Goal: Find specific page/section: Find specific page/section

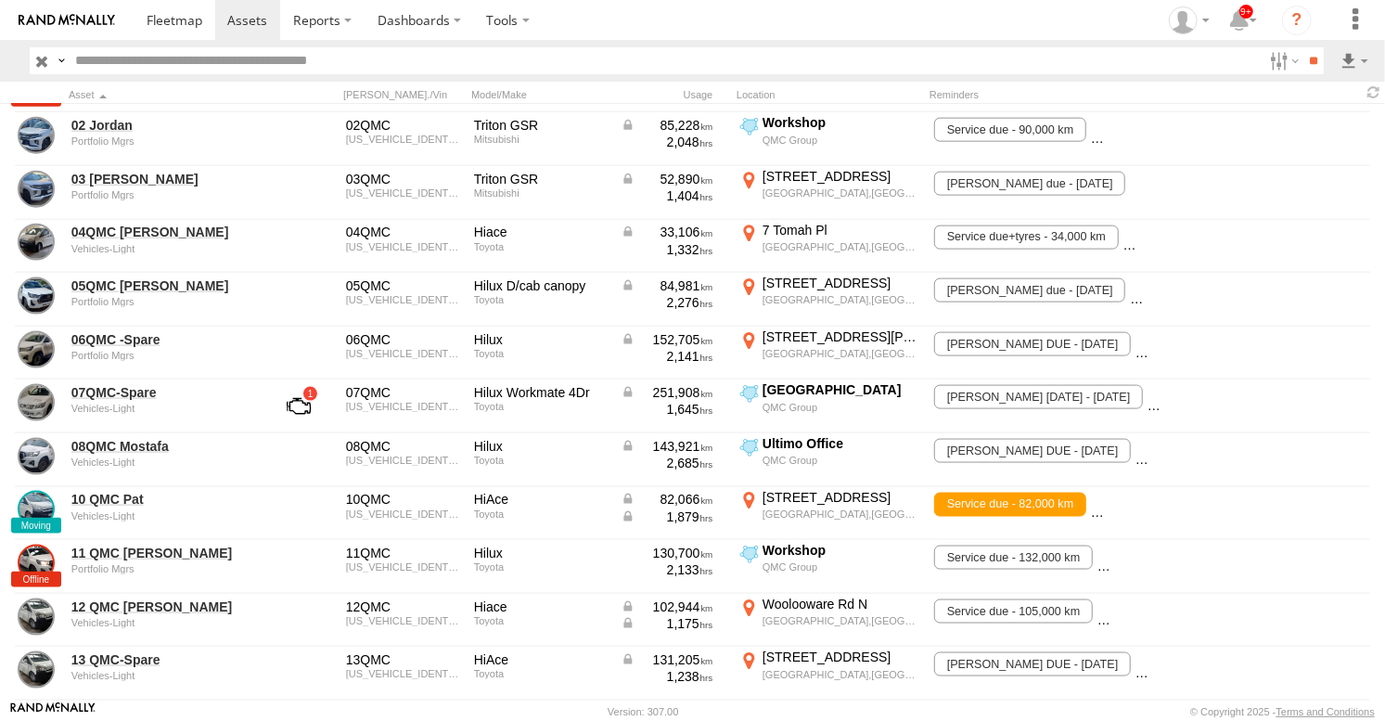
scroll to position [2163, 0]
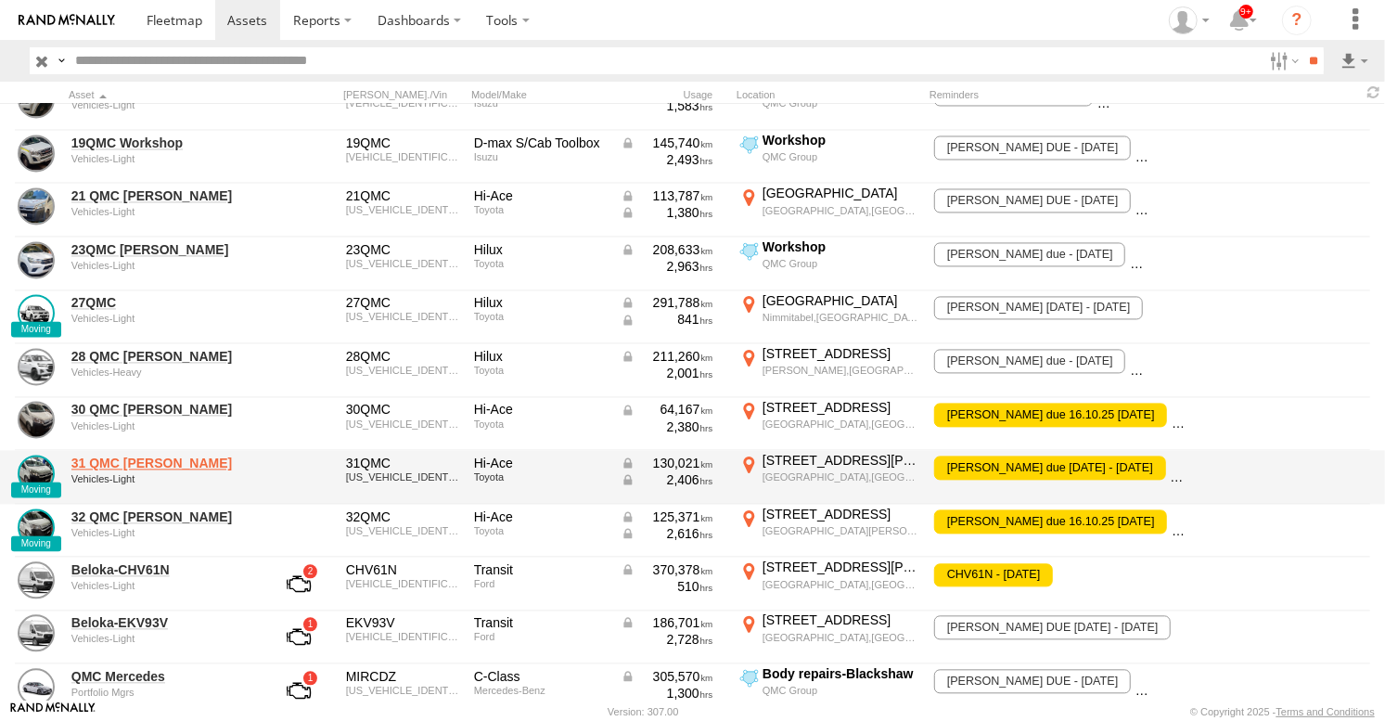
click at [112, 462] on link "31 QMC Torell" at bounding box center [161, 463] width 180 height 17
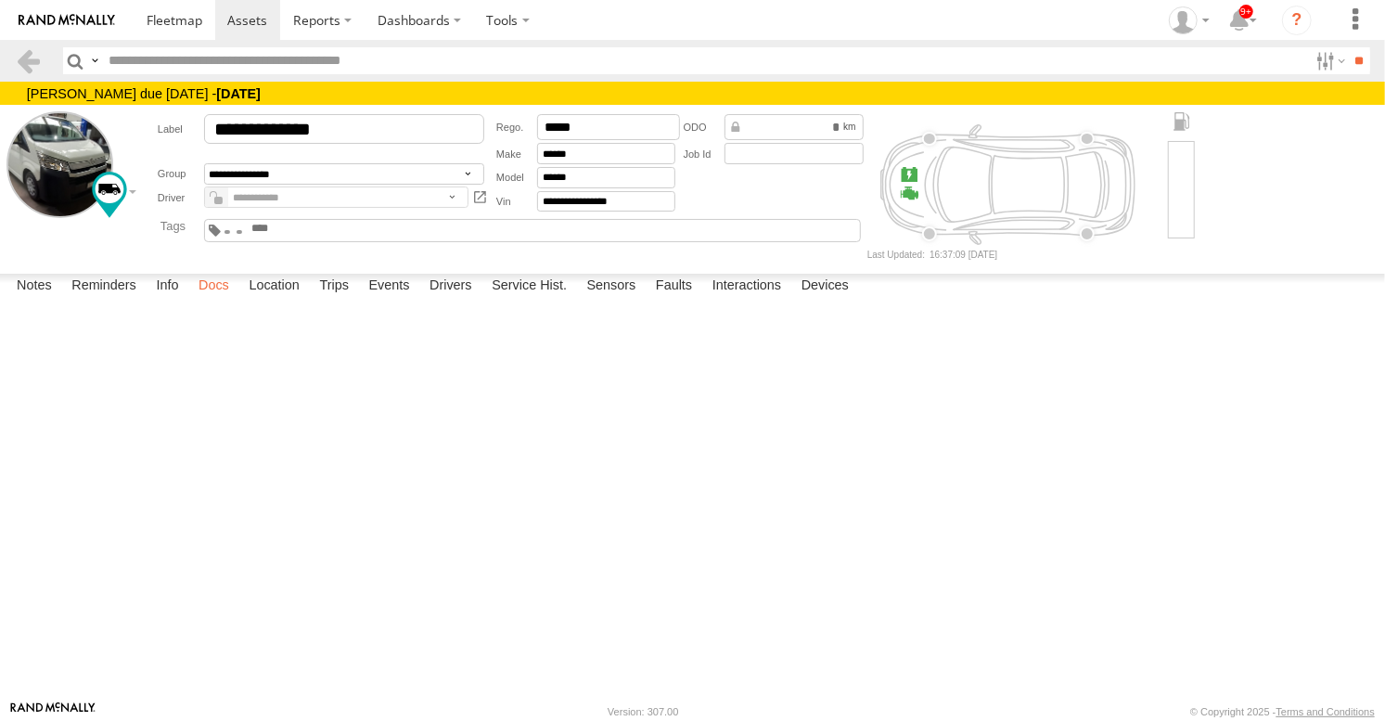
click at [221, 300] on label "Docs" at bounding box center [213, 287] width 49 height 26
drag, startPoint x: 0, startPoint y: 0, endPoint x: 223, endPoint y: 679, distance: 714.4
click at [223, 300] on label "Docs" at bounding box center [213, 287] width 49 height 26
click at [93, 263] on main "**********" at bounding box center [692, 391] width 1385 height 619
